Goal: Task Accomplishment & Management: Manage account settings

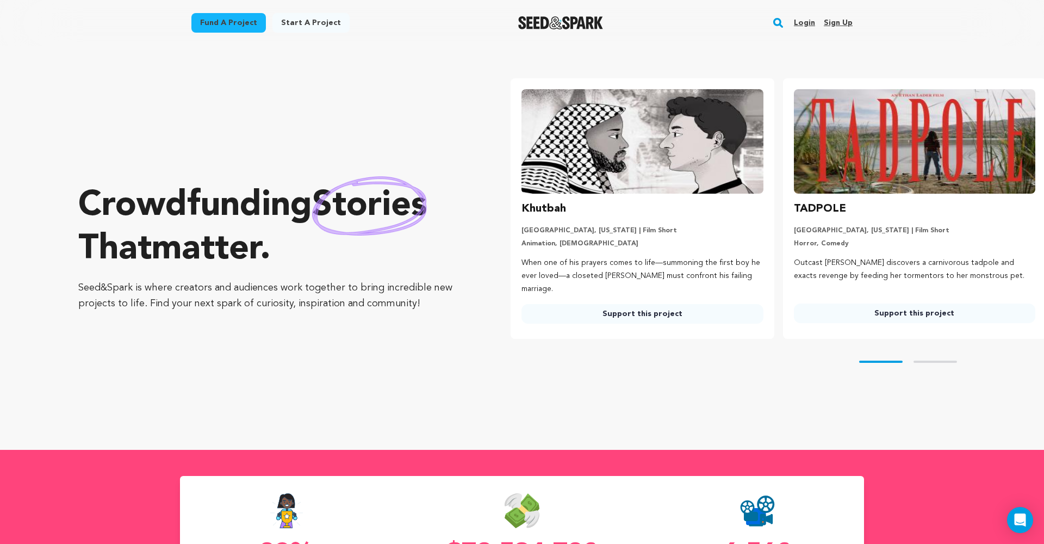
click at [804, 26] on link "Login" at bounding box center [804, 22] width 21 height 17
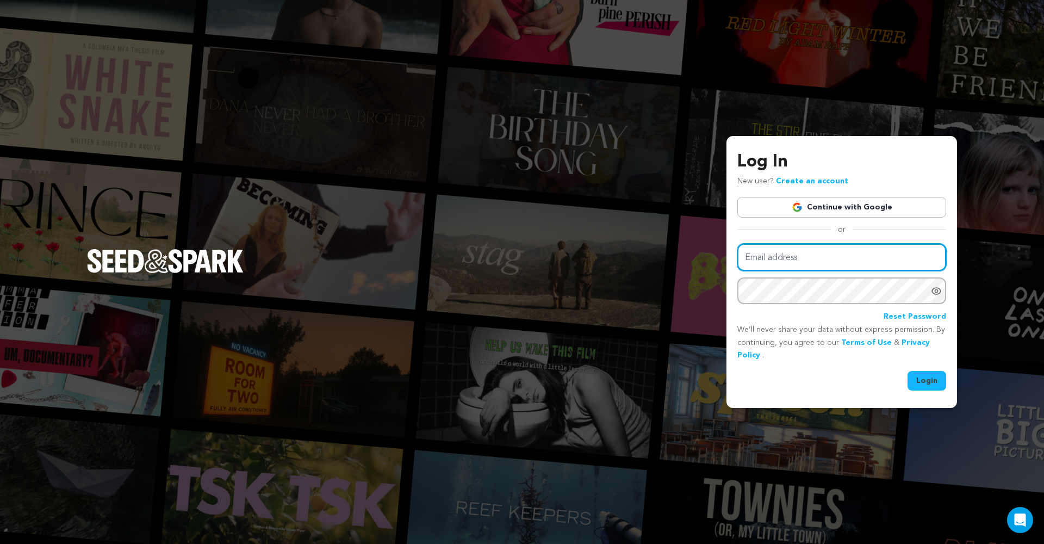
type input "cormierfilms@gmail.com"
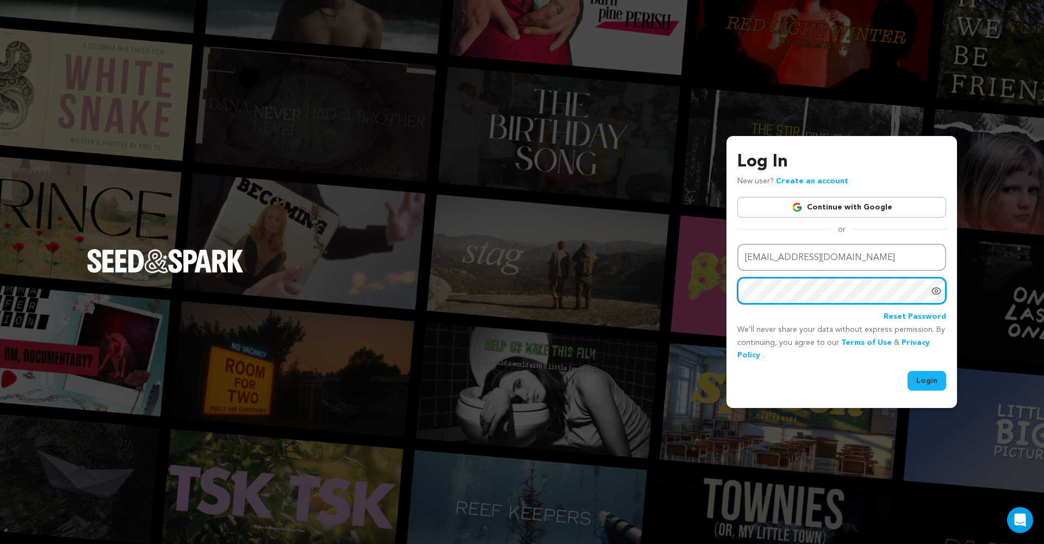
click at [927, 379] on button "Login" at bounding box center [926, 381] width 39 height 20
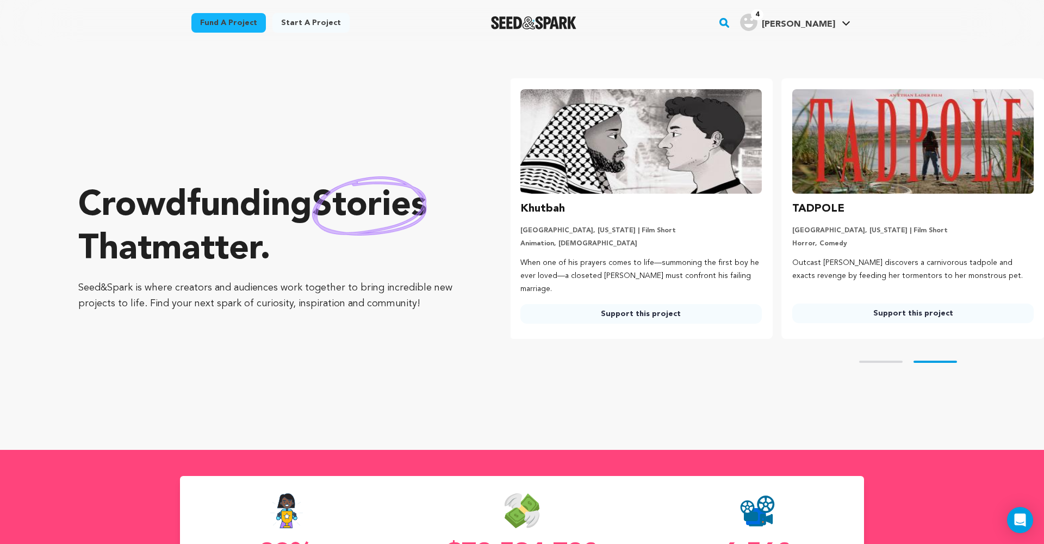
scroll to position [0, 281]
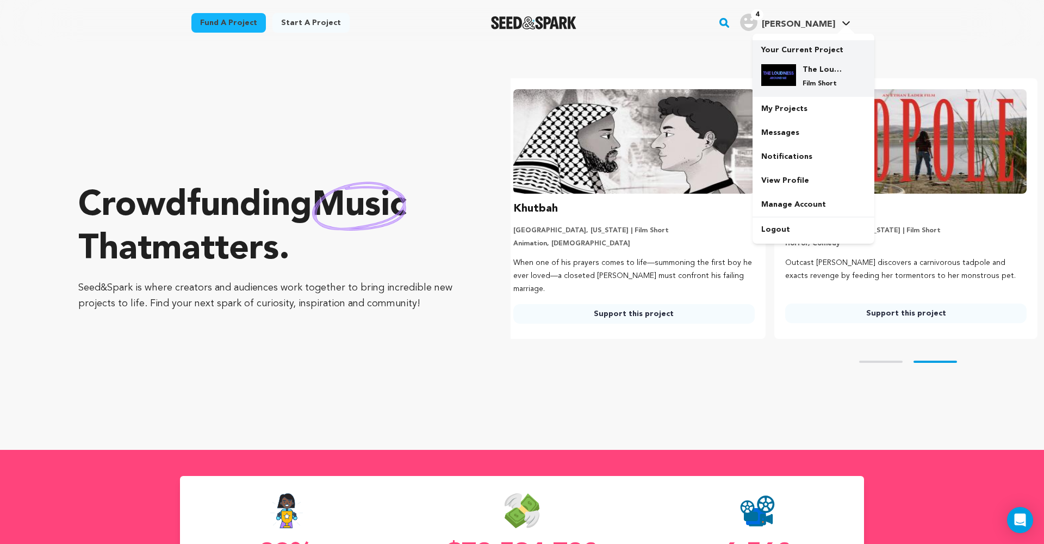
click at [792, 65] on img at bounding box center [778, 75] width 35 height 22
